Goal: Check status: Check status

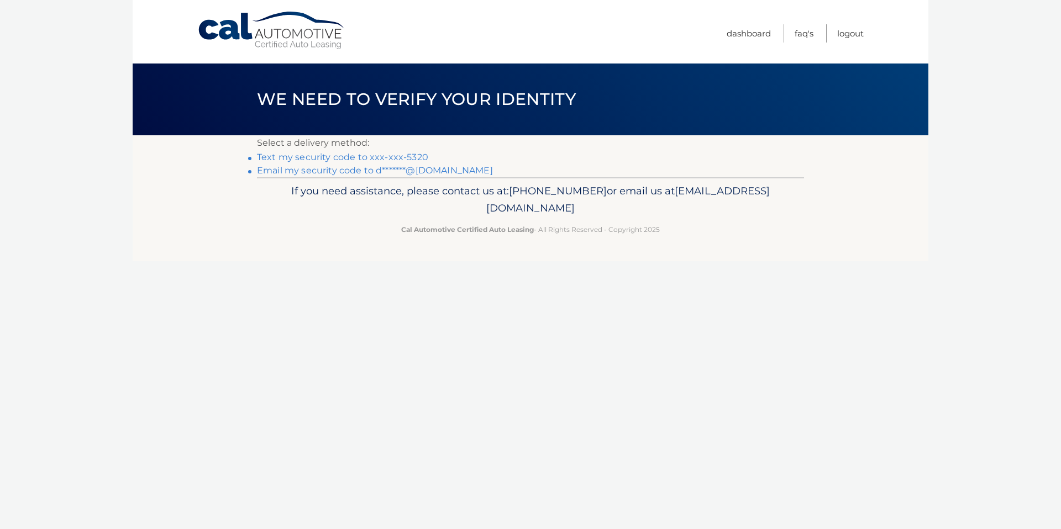
click at [383, 157] on link "Text my security code to xxx-xxx-5320" at bounding box center [342, 157] width 171 height 10
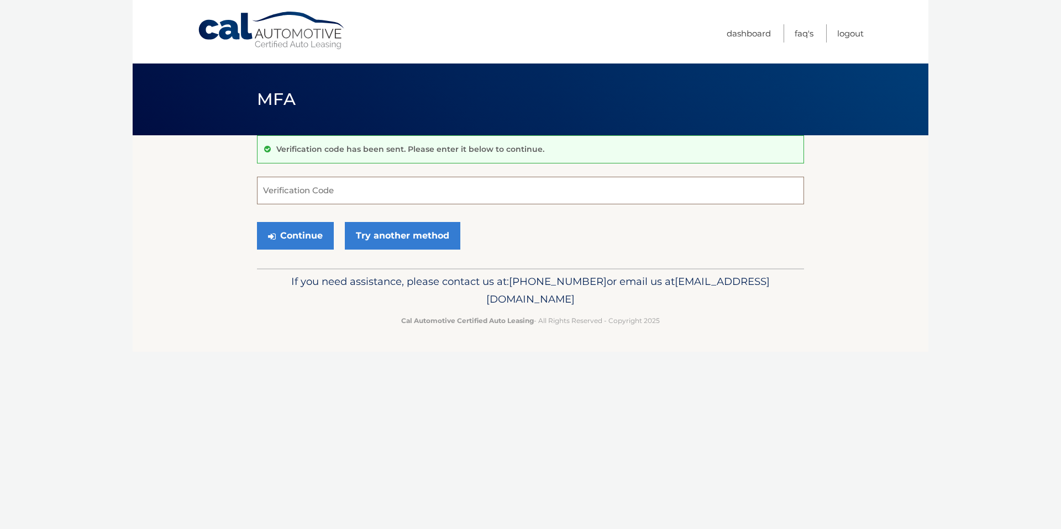
click at [356, 188] on input "Verification Code" at bounding box center [530, 191] width 547 height 28
type input "921875"
click at [302, 240] on button "Continue" at bounding box center [295, 236] width 77 height 28
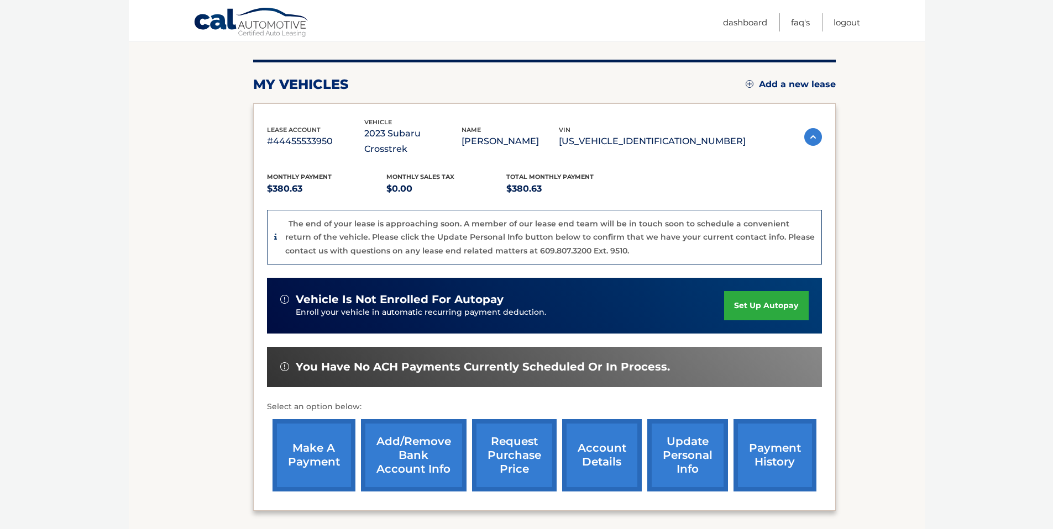
scroll to position [140, 0]
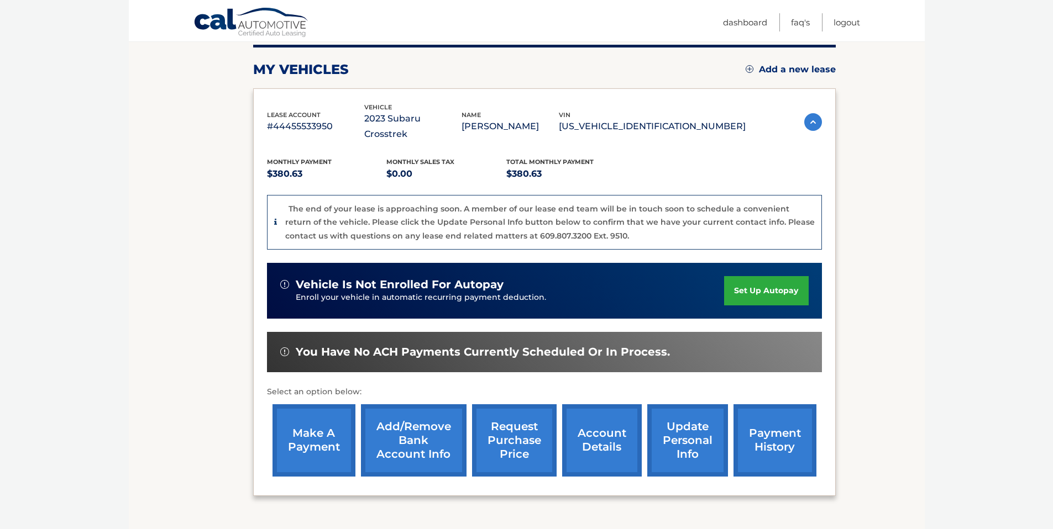
click at [519, 422] on link "request purchase price" at bounding box center [514, 441] width 85 height 72
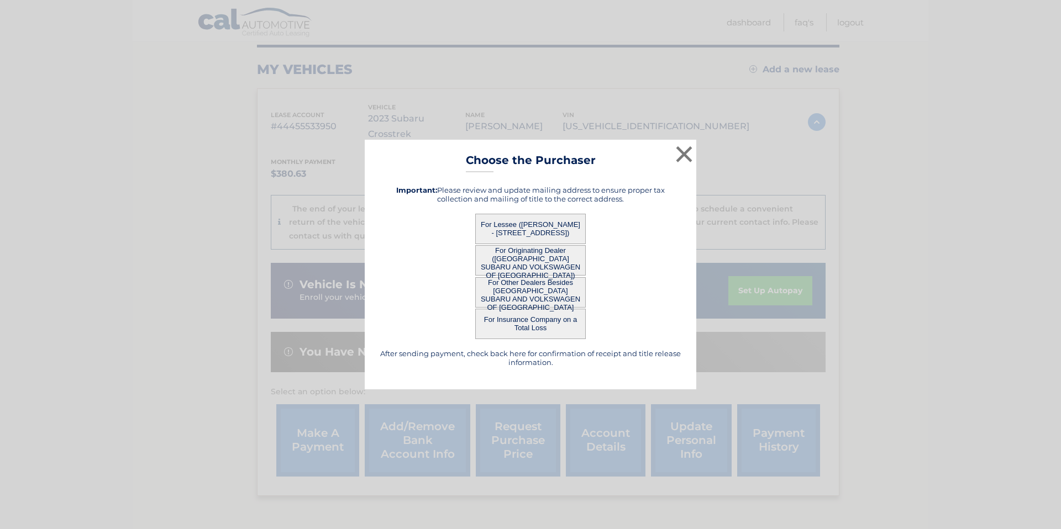
click at [533, 227] on button "For Lessee ([PERSON_NAME] - [STREET_ADDRESS])" at bounding box center [530, 229] width 111 height 30
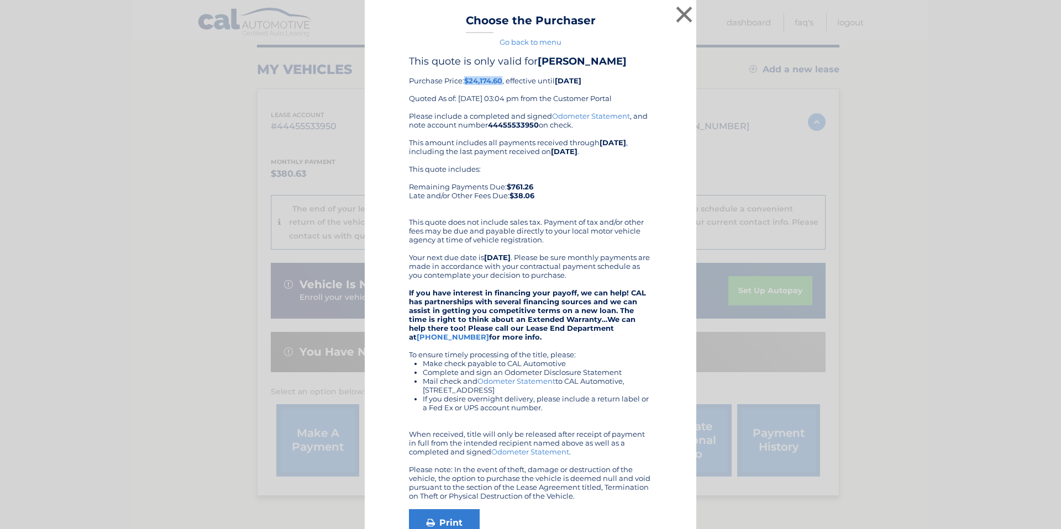
drag, startPoint x: 500, startPoint y: 81, endPoint x: 463, endPoint y: 78, distance: 37.1
click at [463, 78] on div "This quote is only valid for [PERSON_NAME] Purchase Price: $24,174.60 , effecti…" at bounding box center [530, 83] width 243 height 56
copy b "$24,174.60"
click at [685, 16] on button "×" at bounding box center [684, 14] width 22 height 22
